Goal: Find specific page/section: Find specific page/section

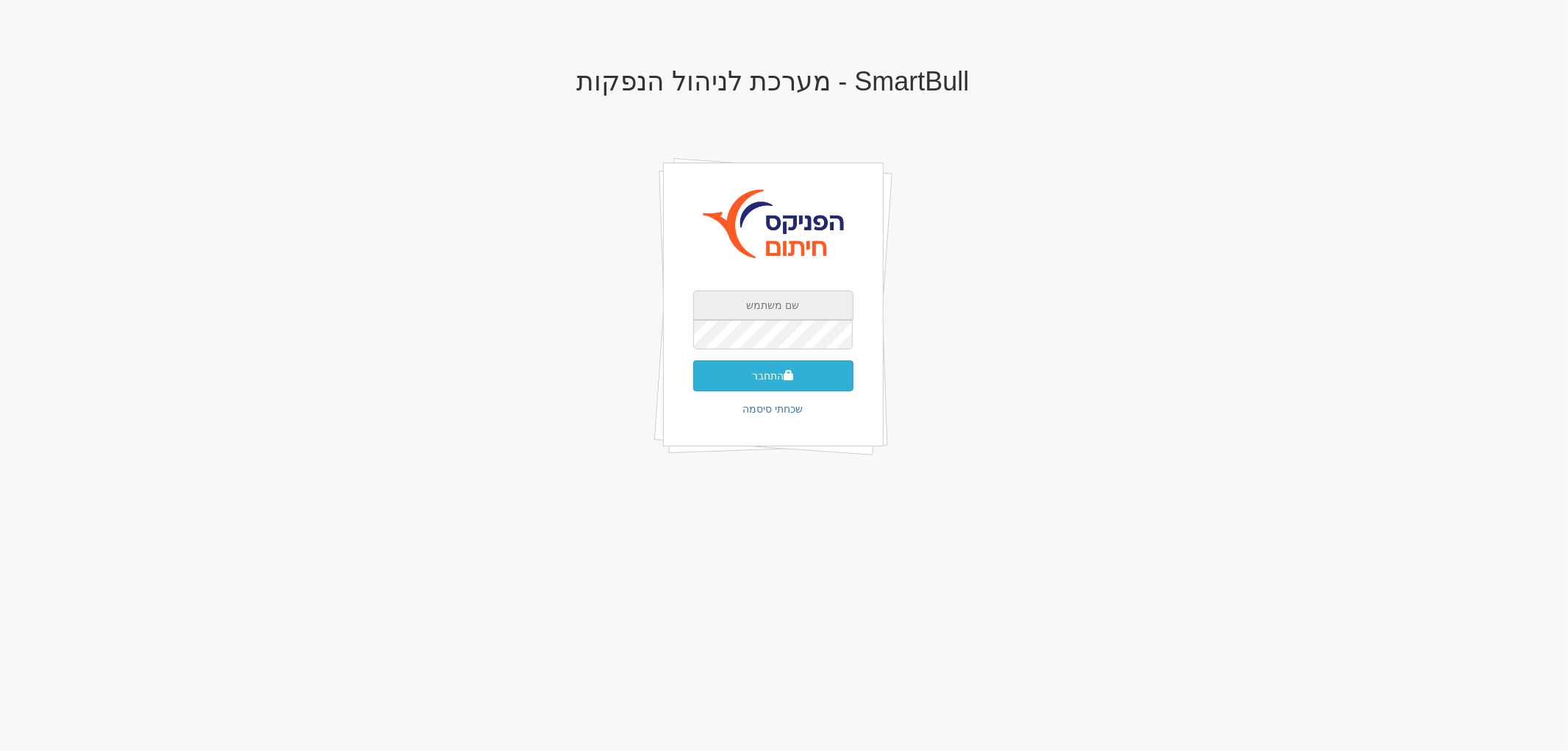
type input "[EMAIL_ADDRESS][DOMAIN_NAME]"
click at [719, 387] on button "התחבר" at bounding box center [773, 376] width 161 height 31
type input "350193"
click at [816, 383] on button "התחבר" at bounding box center [773, 398] width 161 height 31
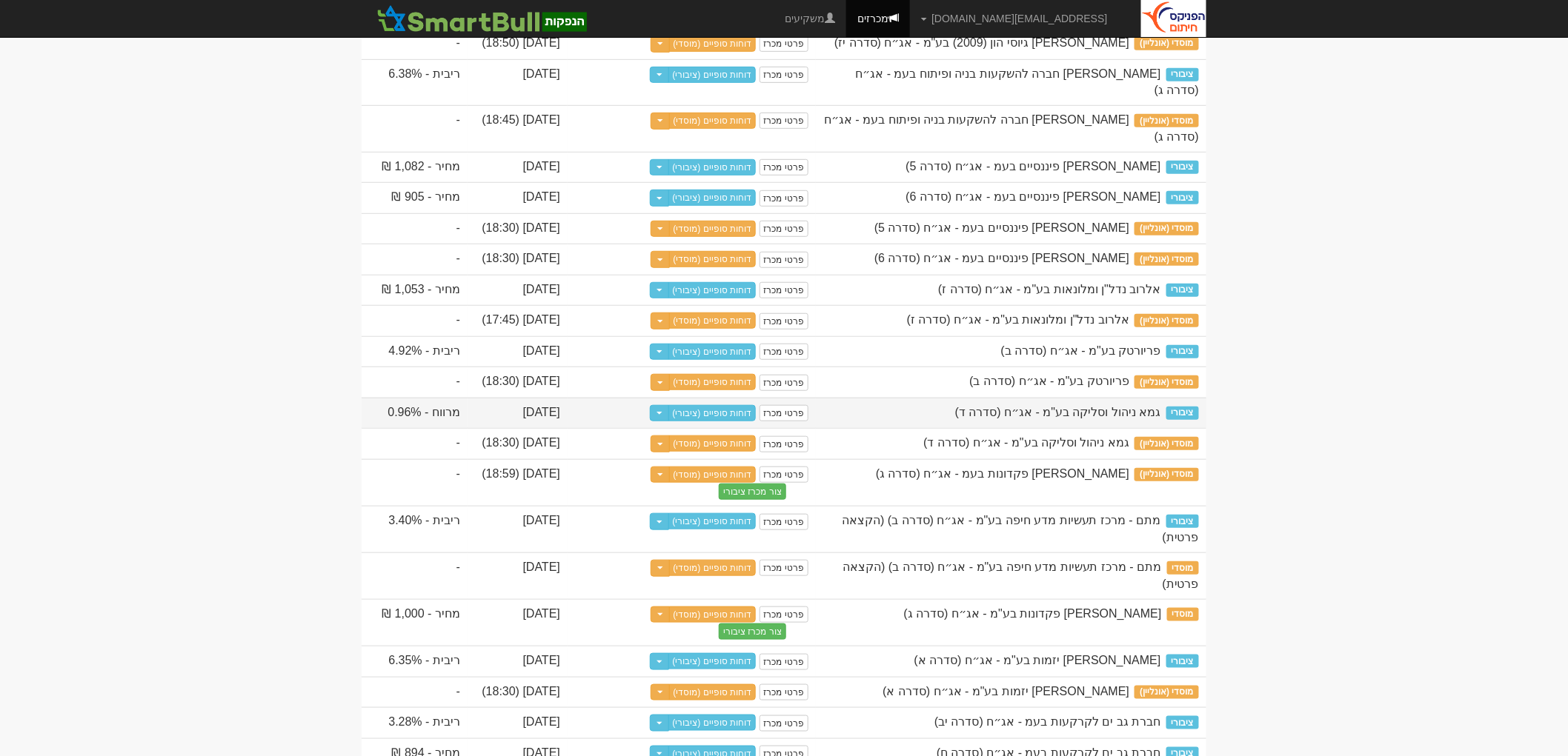
scroll to position [328, 0]
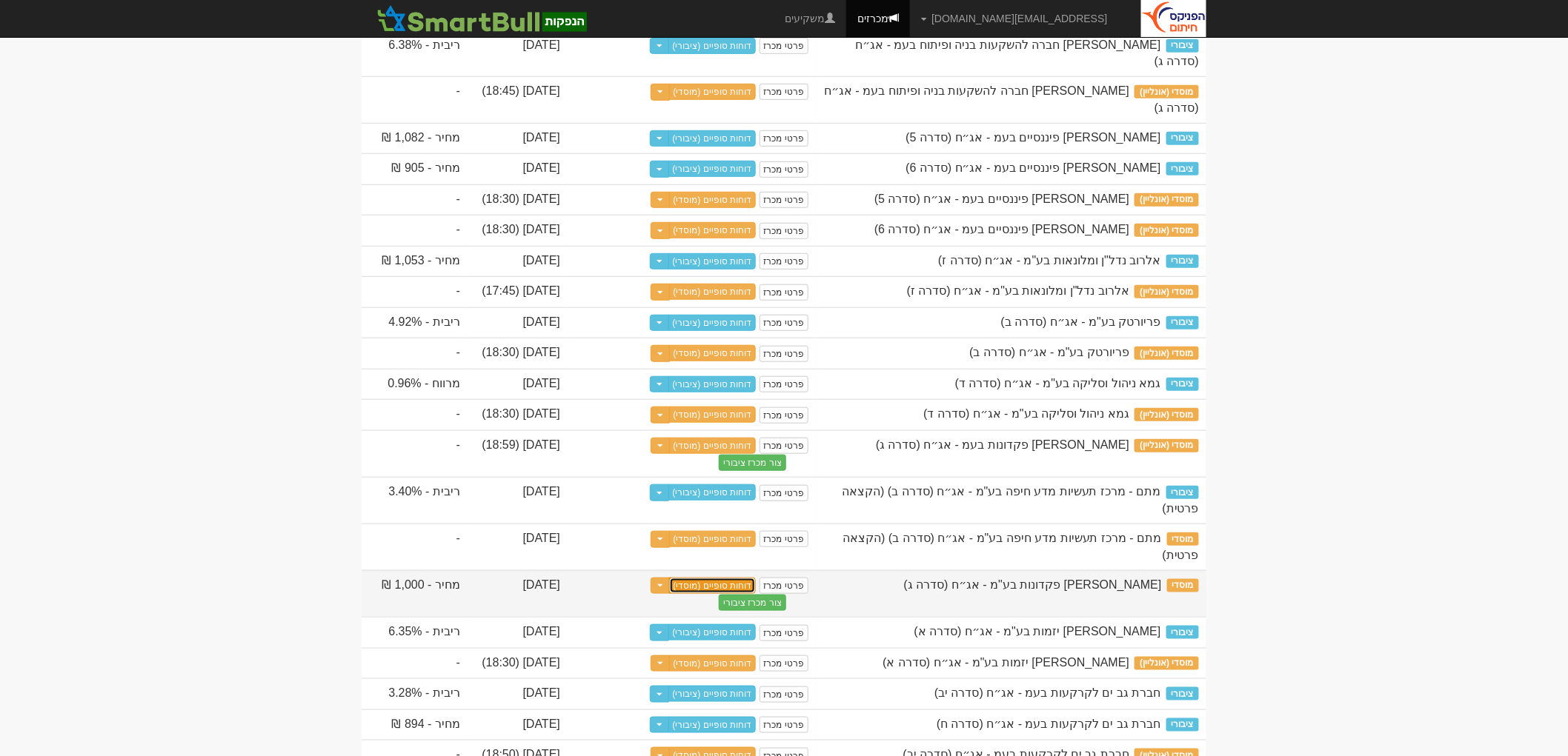
click at [704, 594] on link "דוחות סופיים (מוסדי)" at bounding box center [712, 586] width 87 height 17
